Goal: Navigation & Orientation: Find specific page/section

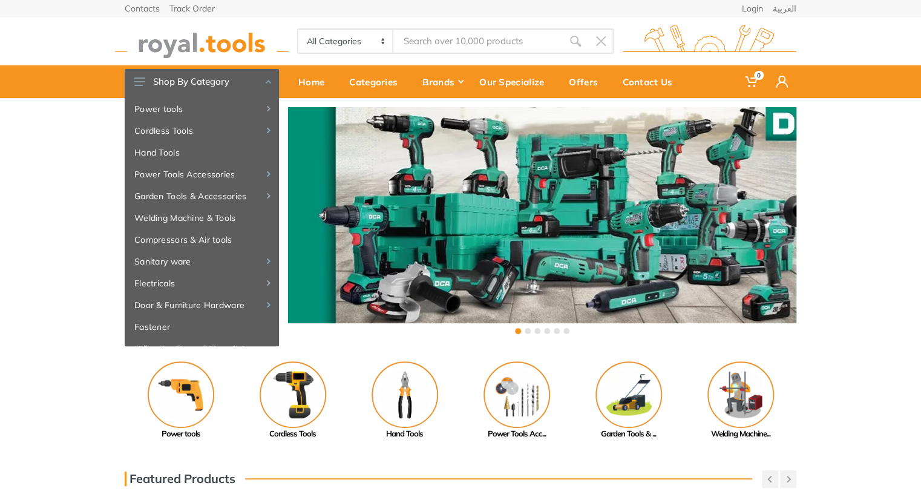
click at [448, 54] on div "All Categories Power tools Cordless Tools Hand Tools Power Tools Accessories Sa…" at bounding box center [461, 41] width 690 height 48
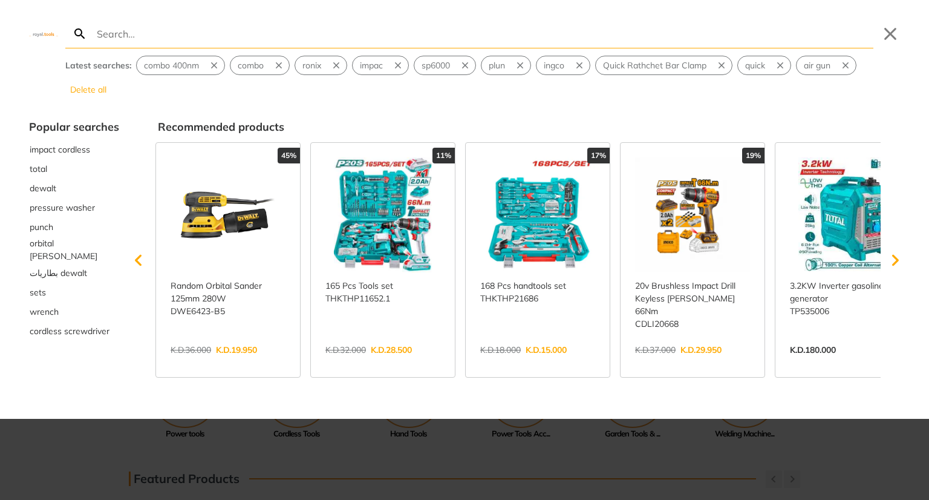
click at [395, 362] on link "View more →" at bounding box center [382, 362] width 115 height 0
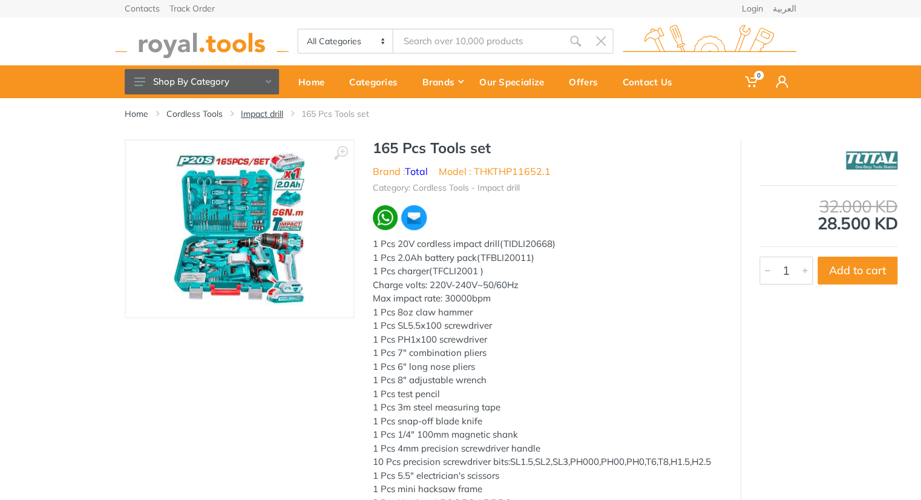
click at [252, 116] on link "Impact drill" at bounding box center [262, 114] width 42 height 12
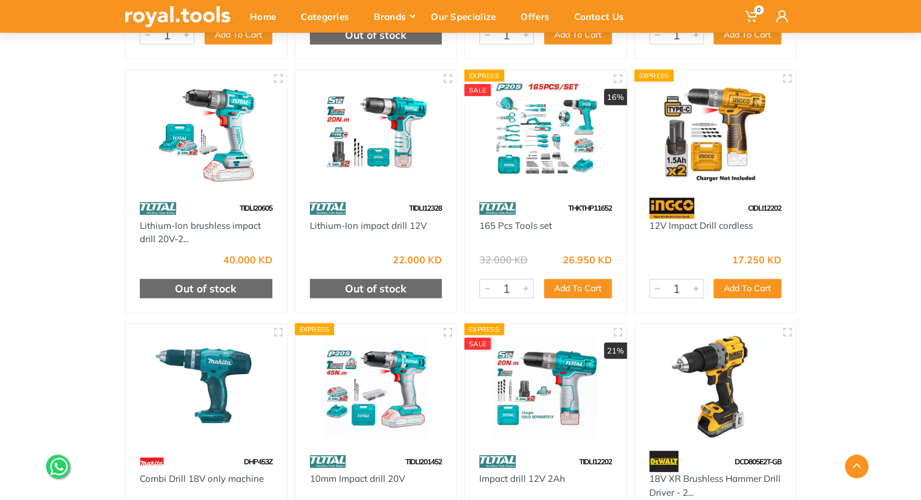
scroll to position [3638, 0]
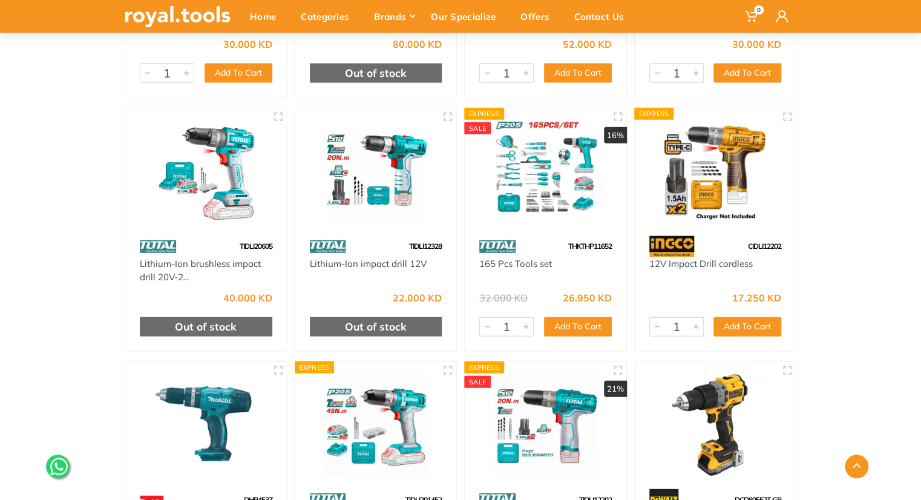
click at [607, 236] on div "THKTHP11652" at bounding box center [546, 246] width 162 height 21
click at [601, 241] on span "THKTHP11652" at bounding box center [590, 245] width 44 height 9
copy span "THKTHP11652"
